Goal: Transaction & Acquisition: Purchase product/service

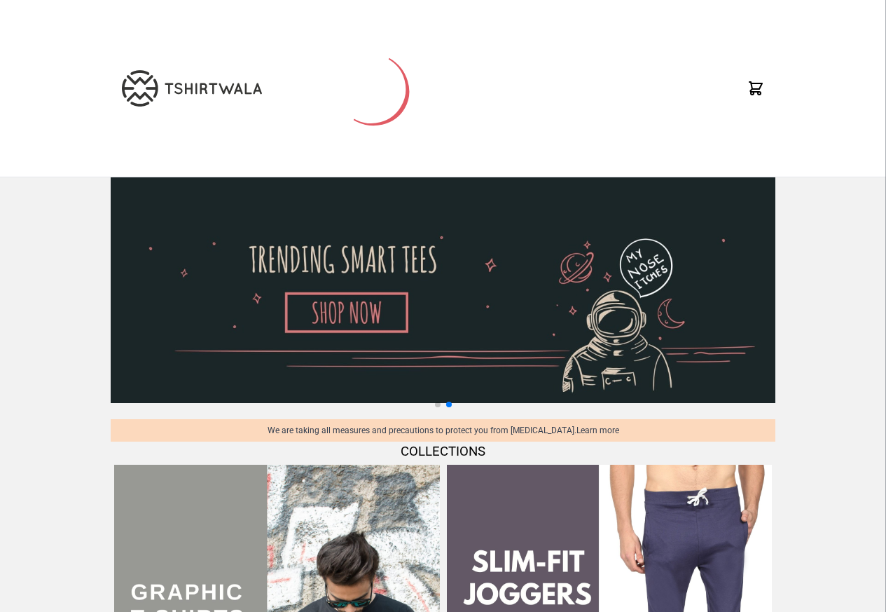
click at [326, 344] on img at bounding box center [443, 290] width 665 height 226
select select "*********"
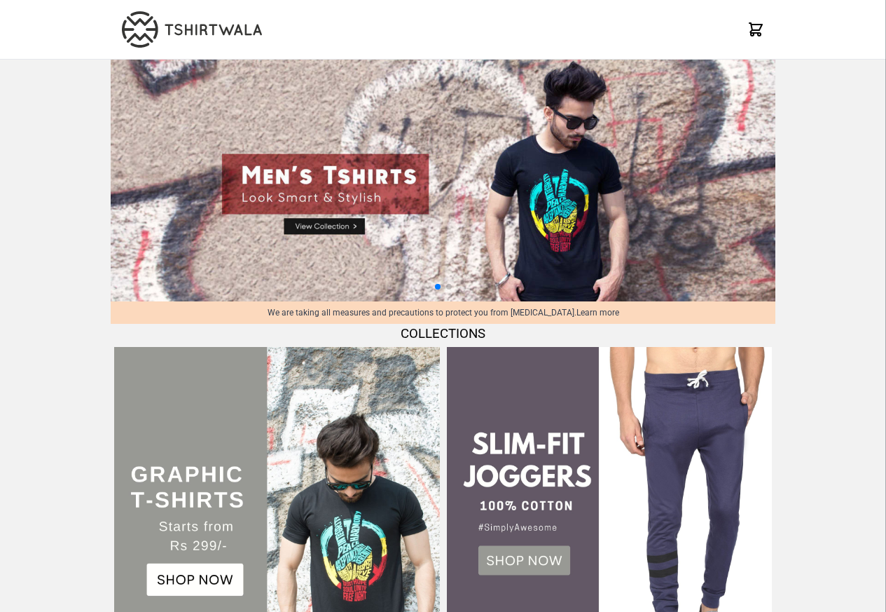
click at [193, 589] on img at bounding box center [276, 509] width 325 height 325
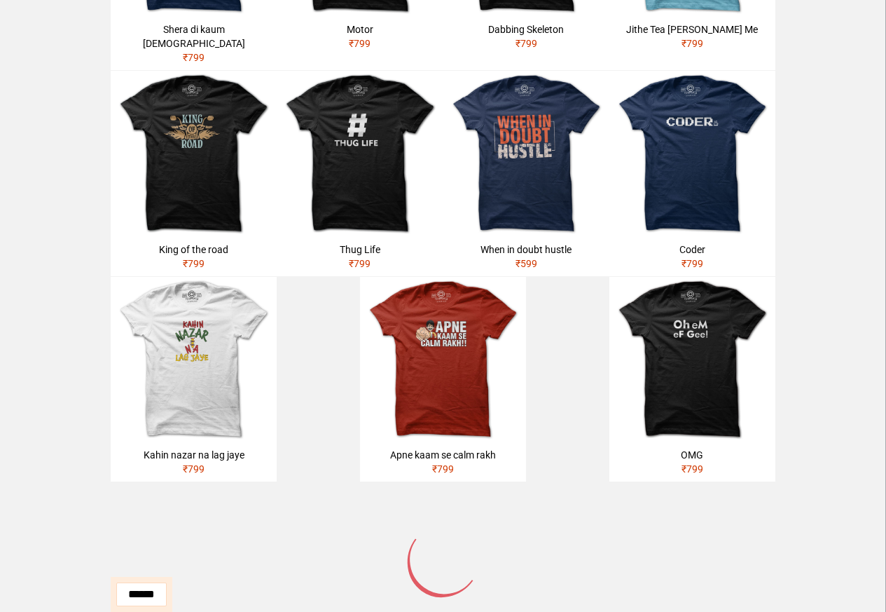
scroll to position [786, 0]
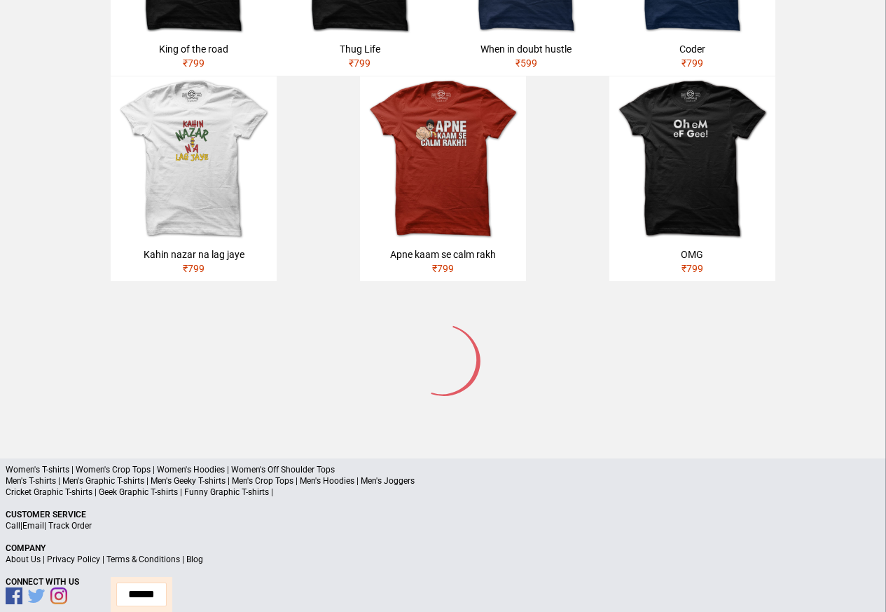
click at [41, 475] on p "Men's T-shirts | Men's Graphic T-shirts | Men's Geeky T-shirts | Men's Crop Top…" at bounding box center [443, 480] width 875 height 11
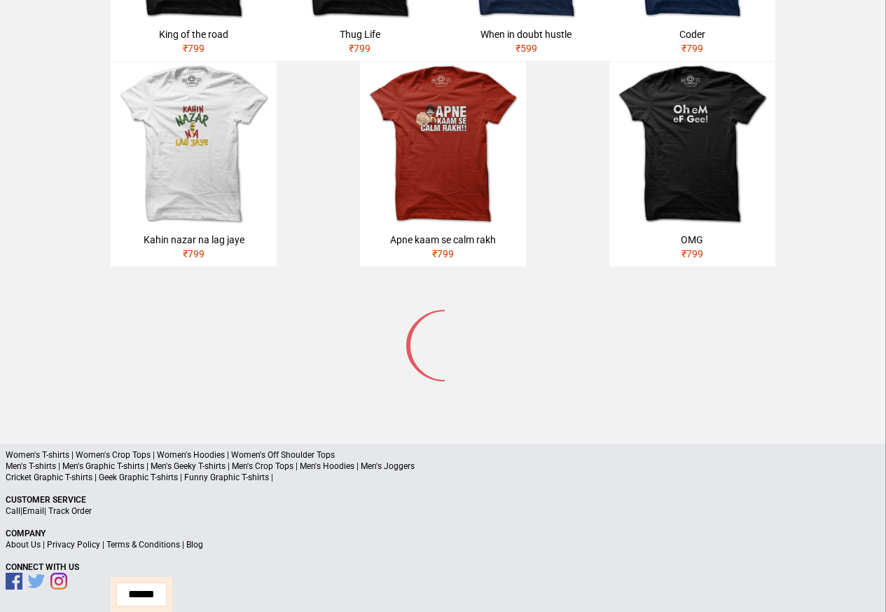
scroll to position [668, 0]
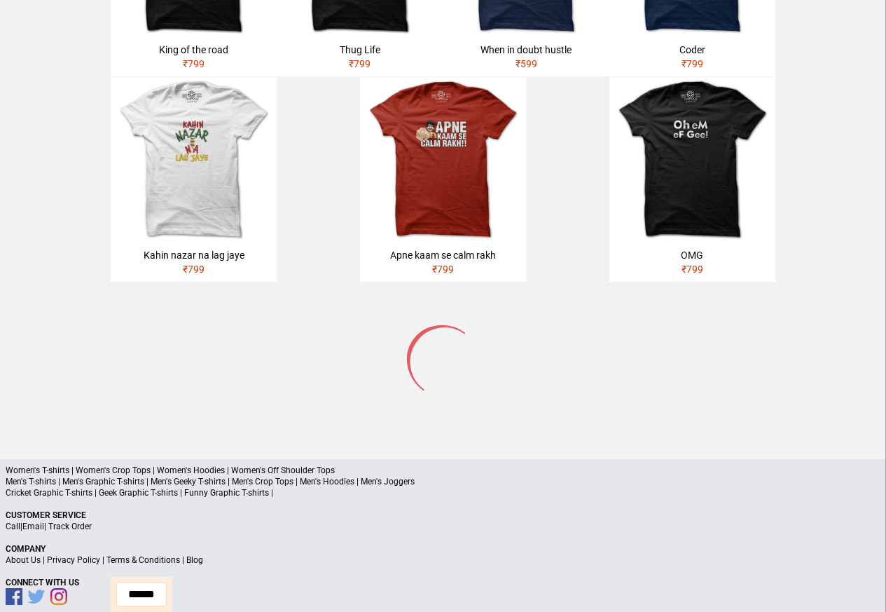
click at [174, 179] on img at bounding box center [194, 160] width 166 height 166
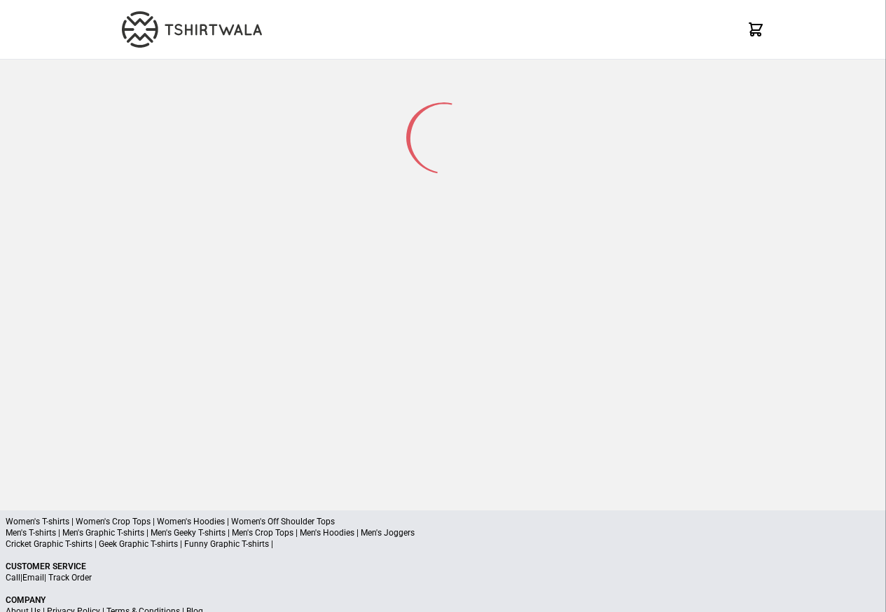
click at [426, 494] on div "X X X Women's T-shirts | Women's Crop Tops | Women's Hoodies | Women's Off Shou…" at bounding box center [443, 339] width 886 height 678
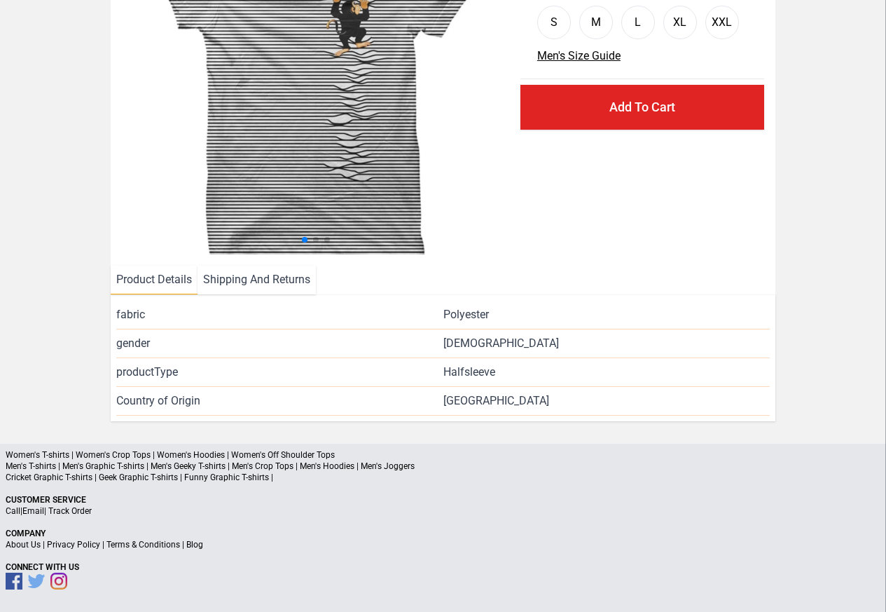
scroll to position [170, 0]
